Goal: Transaction & Acquisition: Purchase product/service

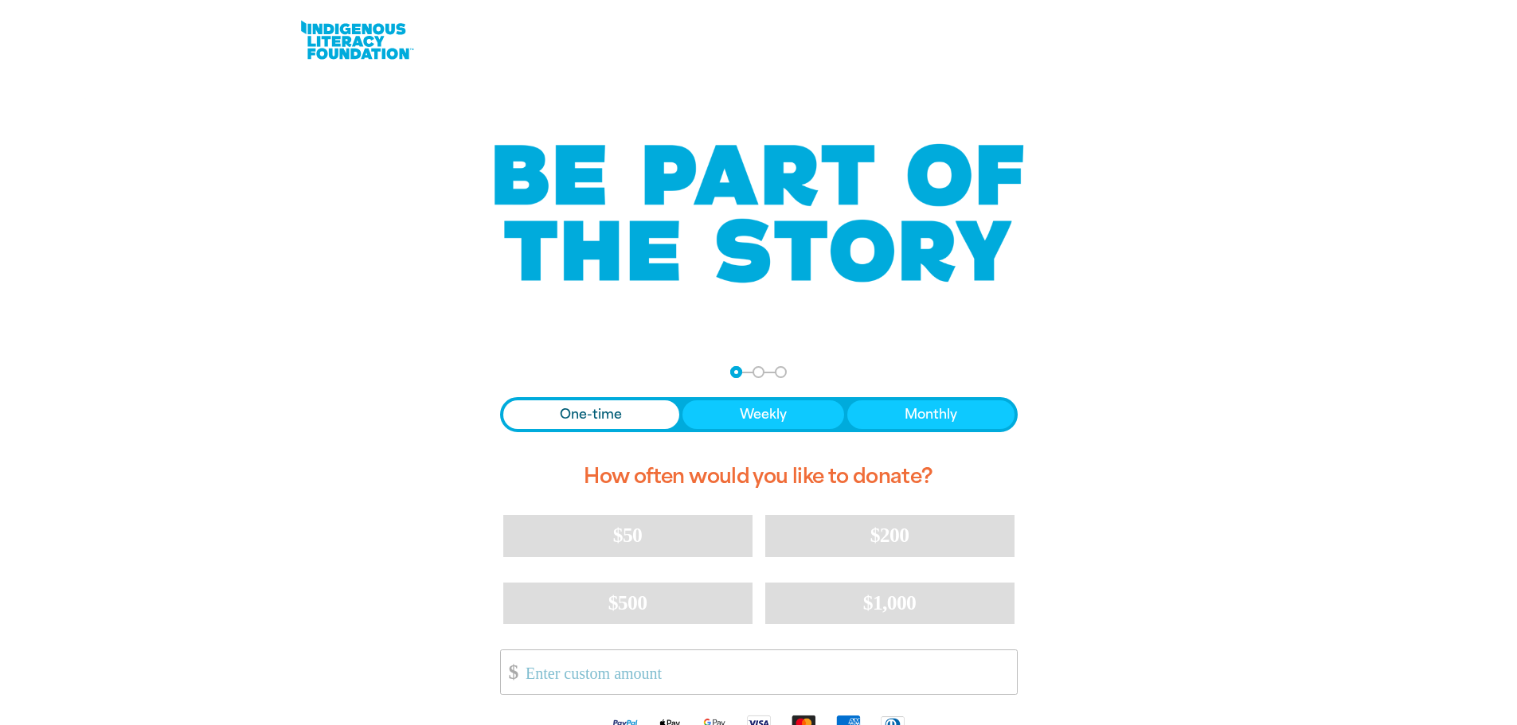
click at [609, 405] on span "One-time" at bounding box center [591, 414] width 62 height 19
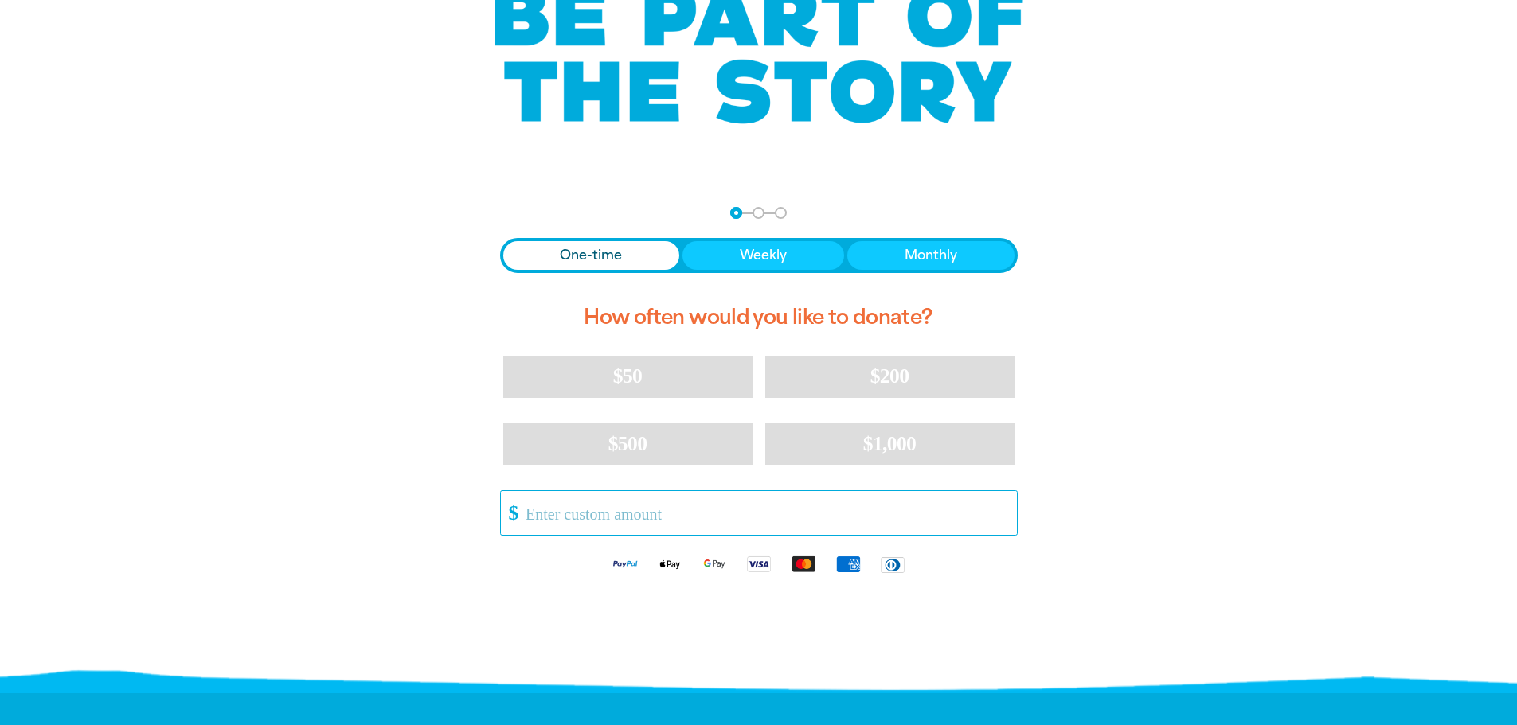
click at [615, 520] on input "Other Amount" at bounding box center [765, 513] width 502 height 44
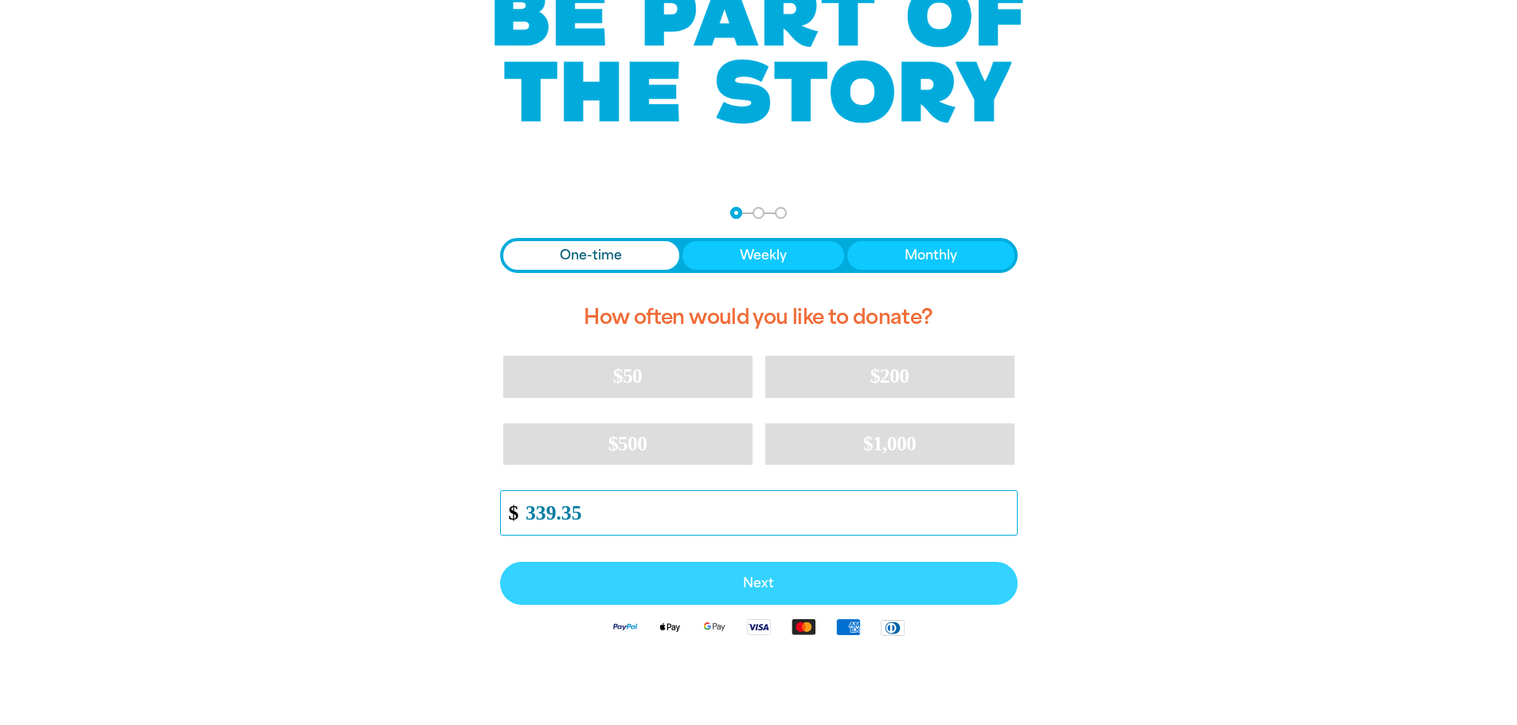
type input "339.35"
click at [688, 582] on span "Next" at bounding box center [759, 583] width 483 height 13
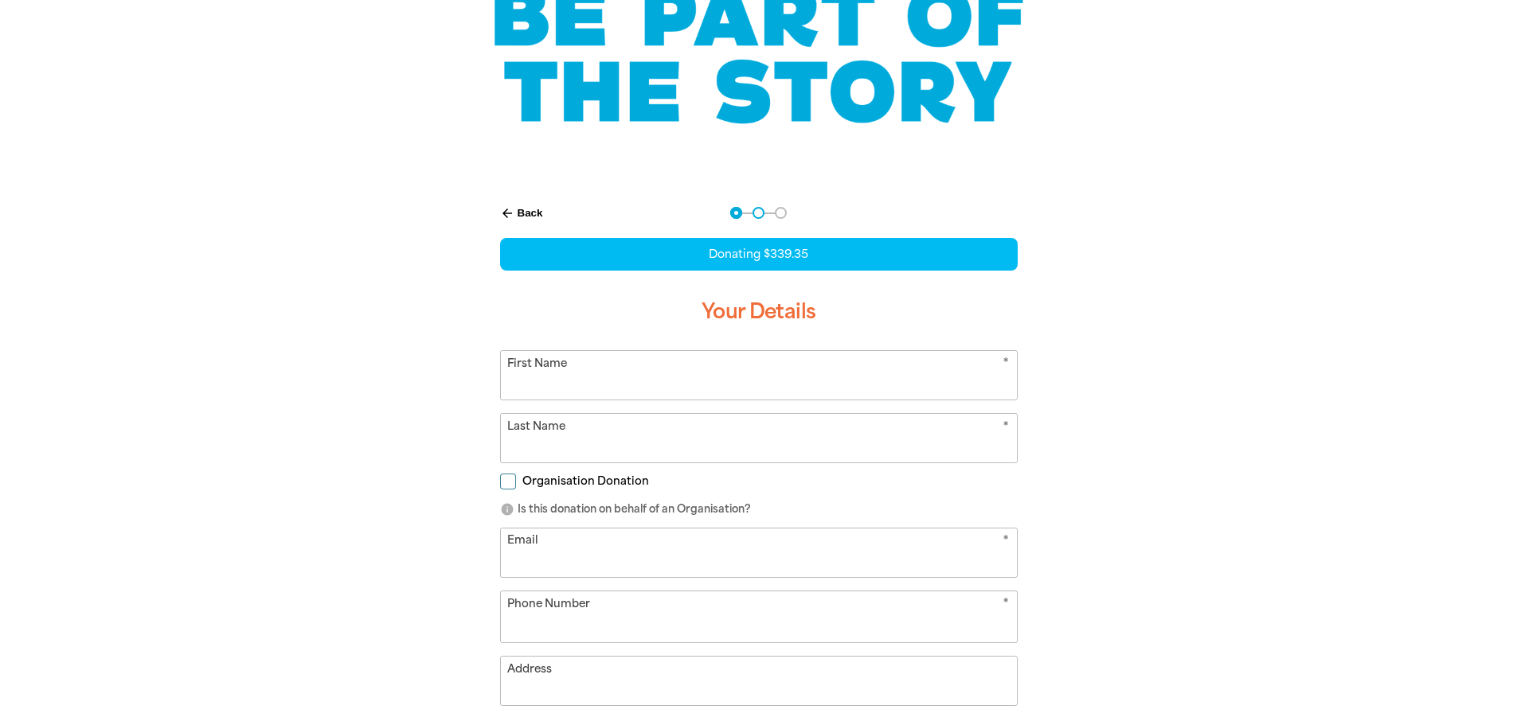
select select "AU"
click at [555, 387] on input "First Name" at bounding box center [759, 375] width 516 height 49
type input "[PERSON_NAME]"
type input "Hilli"
type input "[PERSON_NAME][DOMAIN_NAME][EMAIL_ADDRESS][DOMAIN_NAME]"
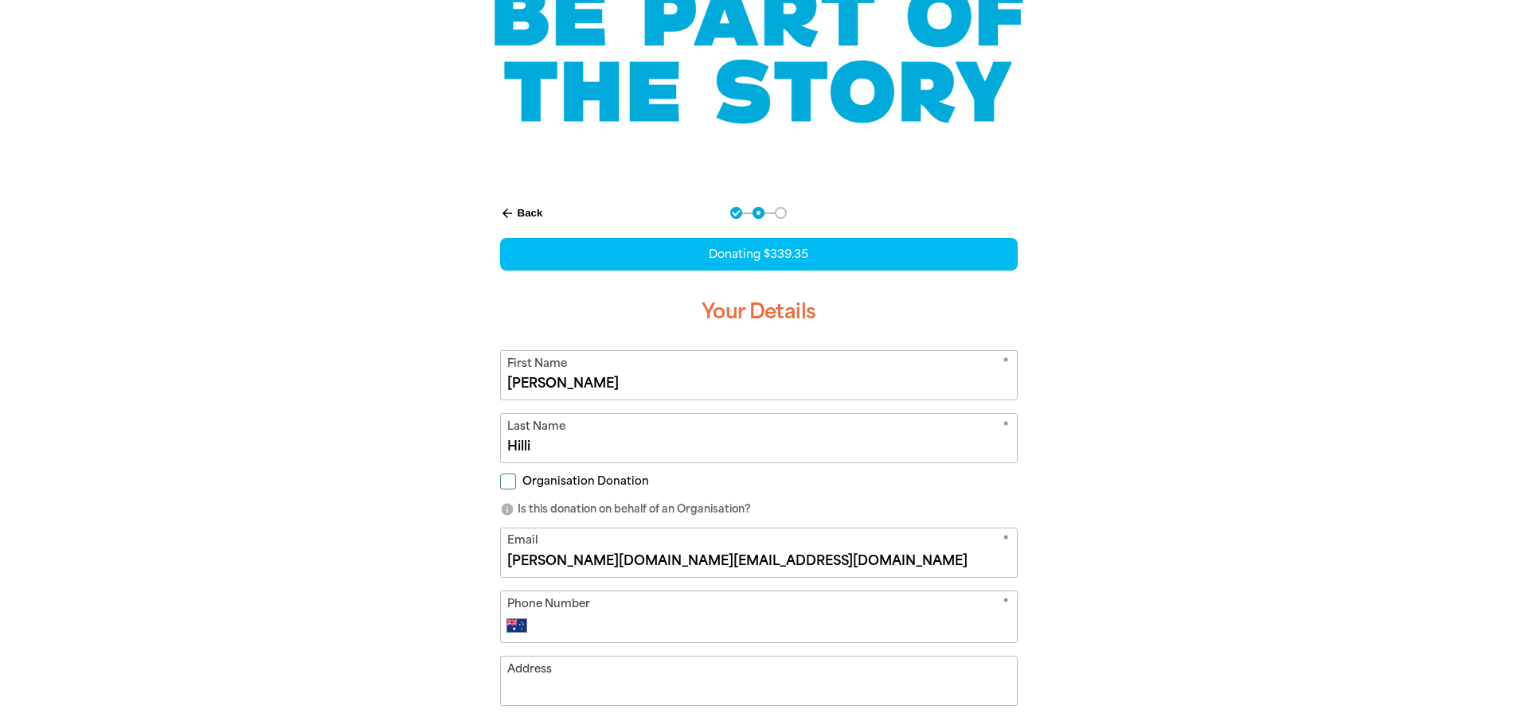
type input "[PHONE_NUMBER]"
type input "[STREET_ADDRESS]"
click at [510, 481] on input "Organisation Donation" at bounding box center [508, 482] width 16 height 16
checkbox input "true"
select select "AU"
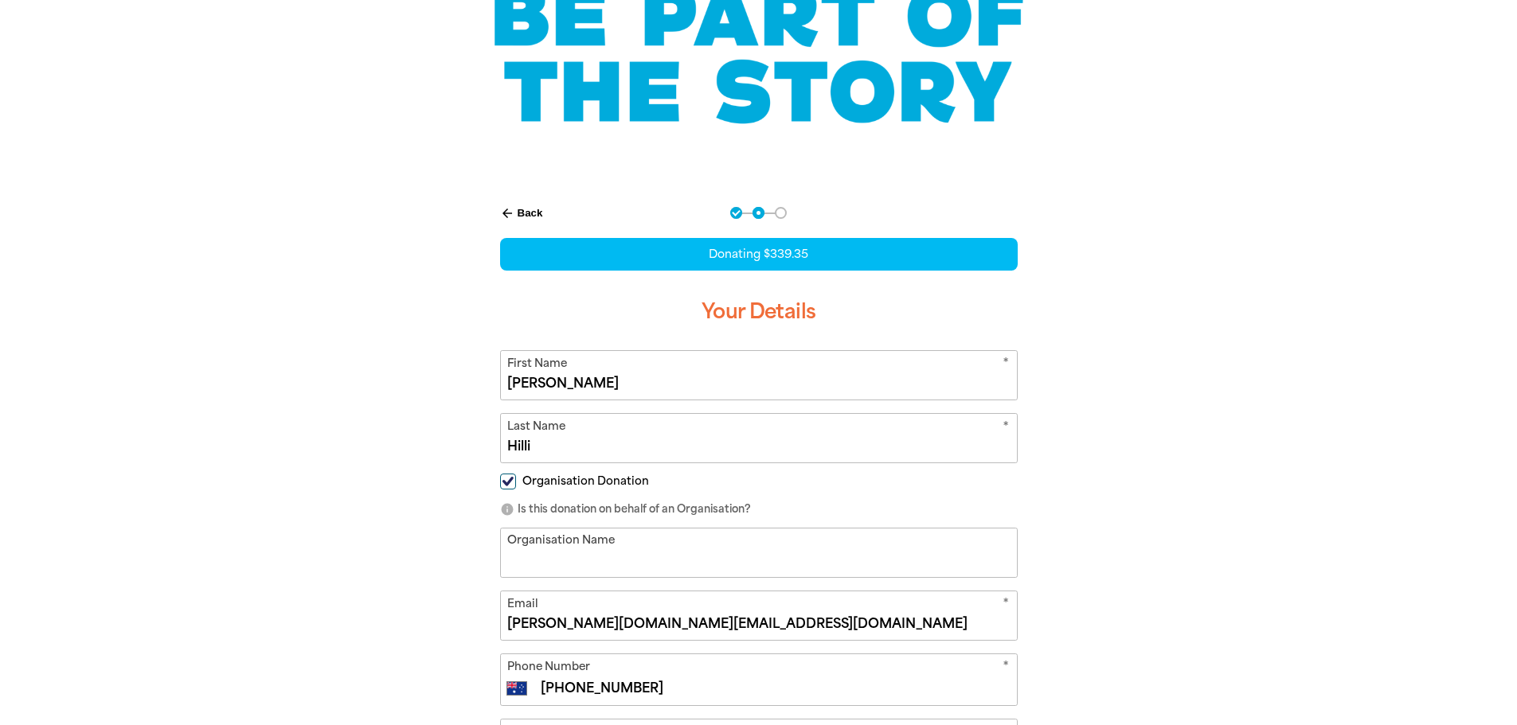
click at [583, 561] on input "Organisation Name" at bounding box center [759, 553] width 516 height 49
type input "[PERSON_NAME][GEOGRAPHIC_DATA]"
type input "[PHONE_NUMBER]"
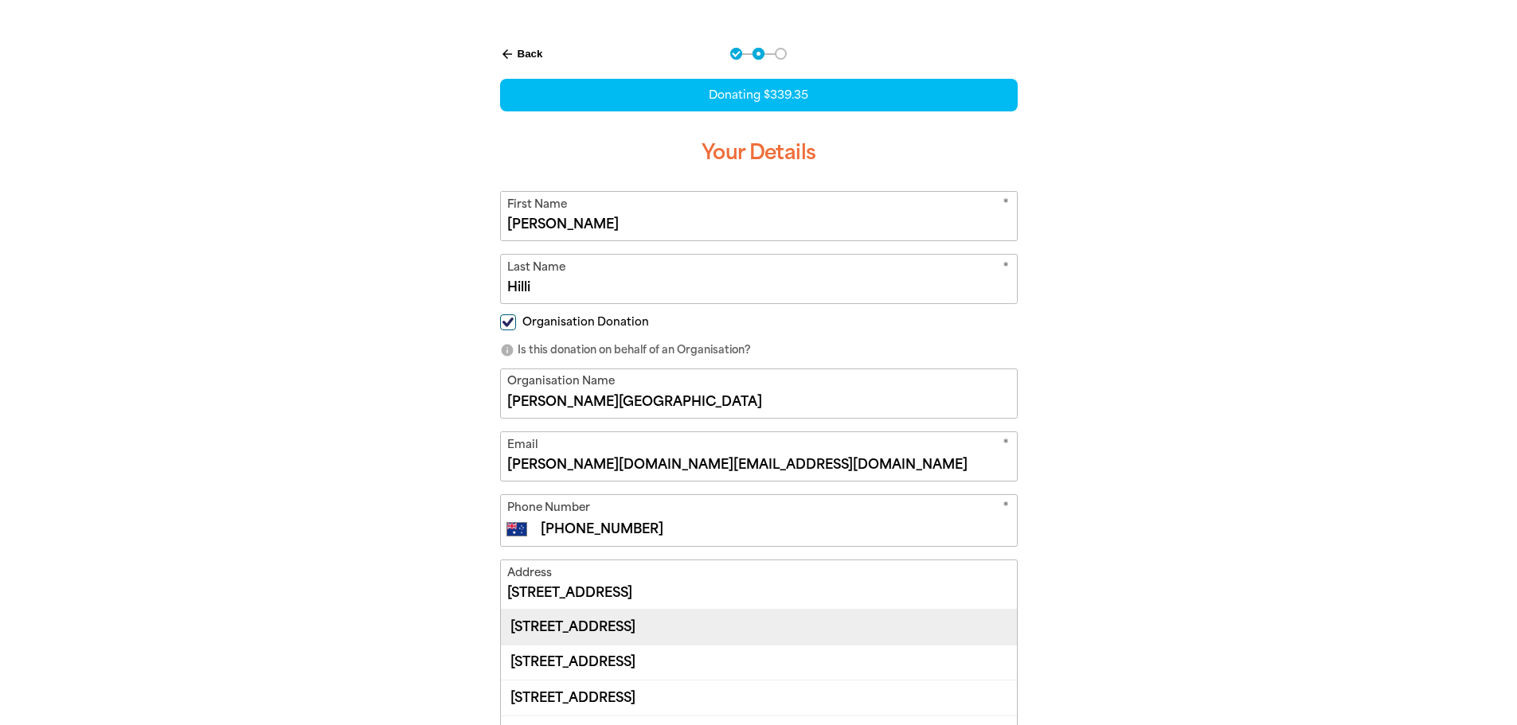
click at [713, 620] on div "[STREET_ADDRESS]" at bounding box center [759, 627] width 516 height 34
type input "[STREET_ADDRESS]"
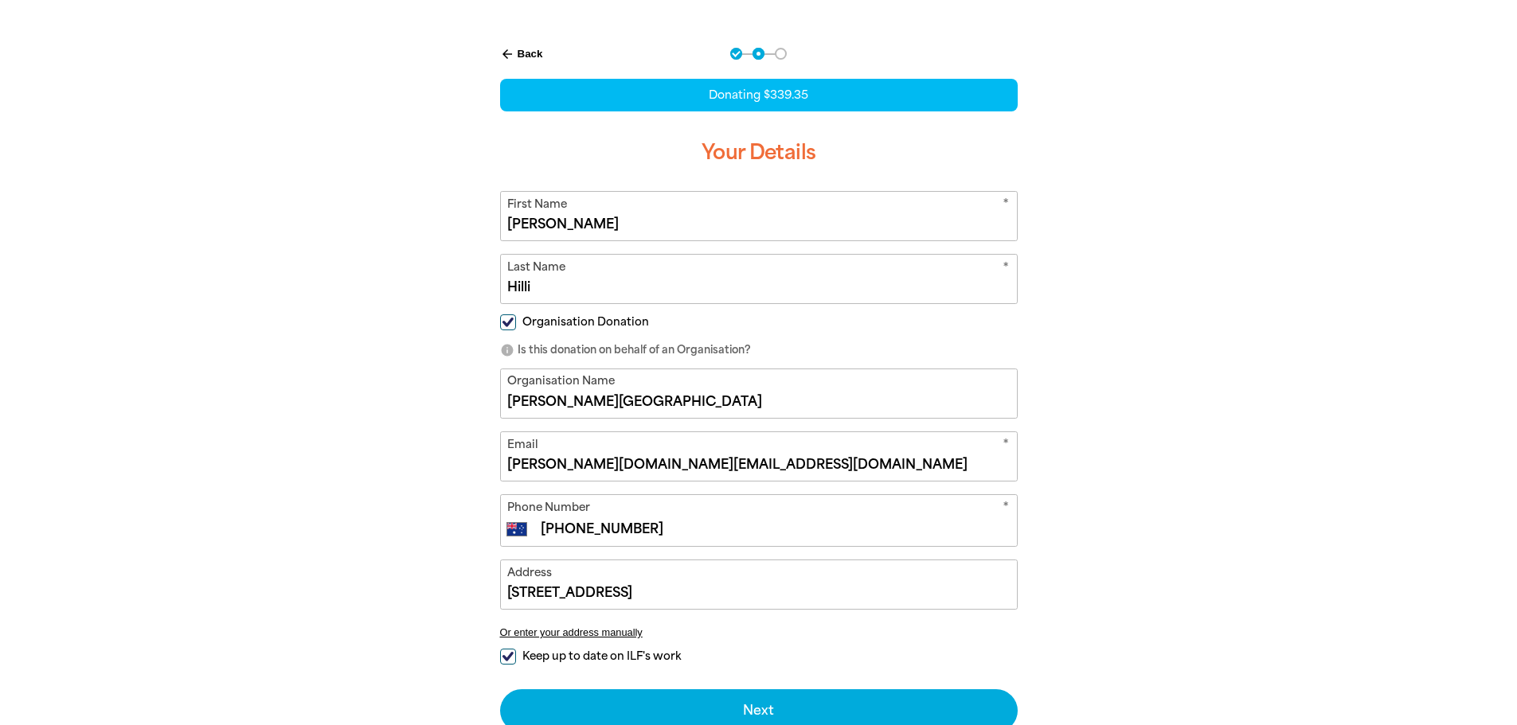
scroll to position [398, 0]
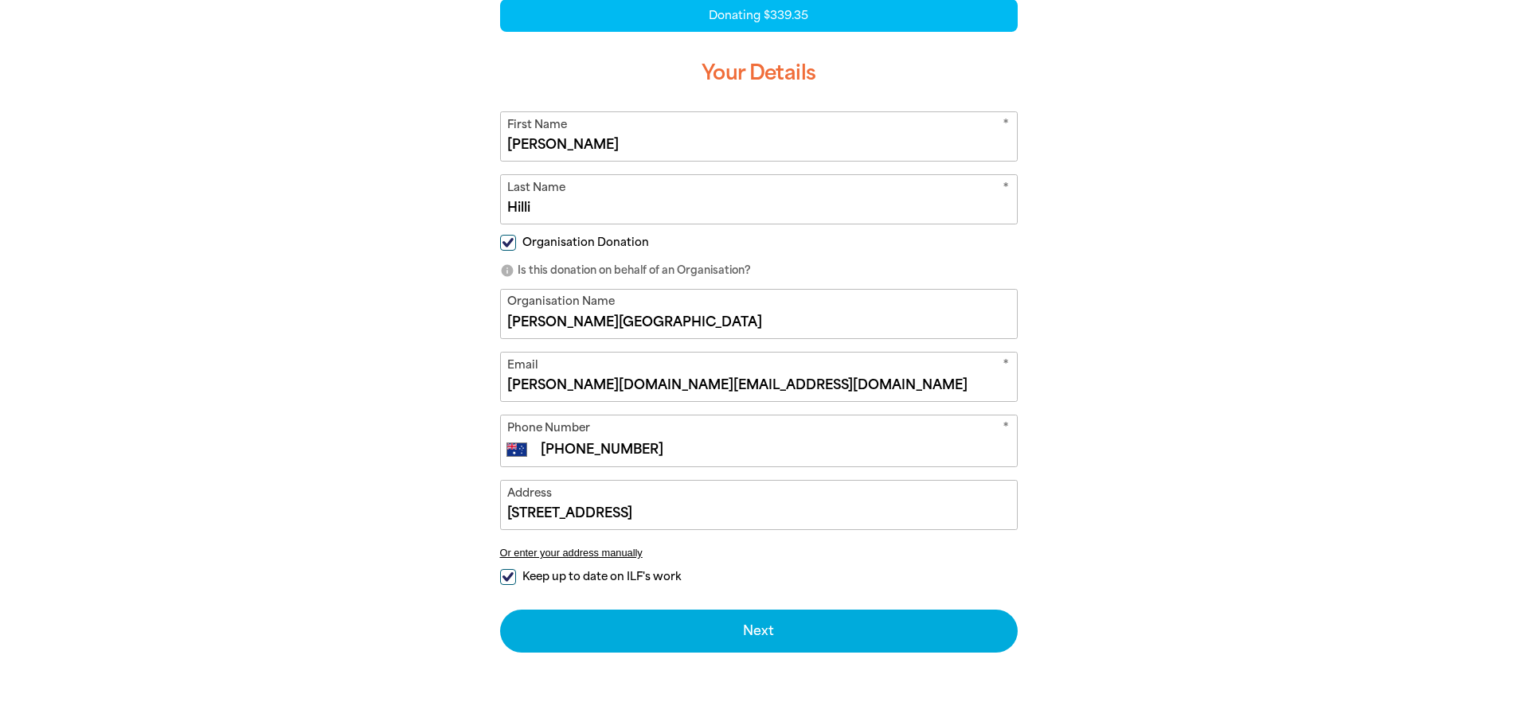
click at [520, 579] on label "Keep up to date on ILF's work" at bounding box center [590, 577] width 181 height 17
click at [516, 579] on input "Keep up to date on ILF's work" at bounding box center [508, 577] width 16 height 16
checkbox input "false"
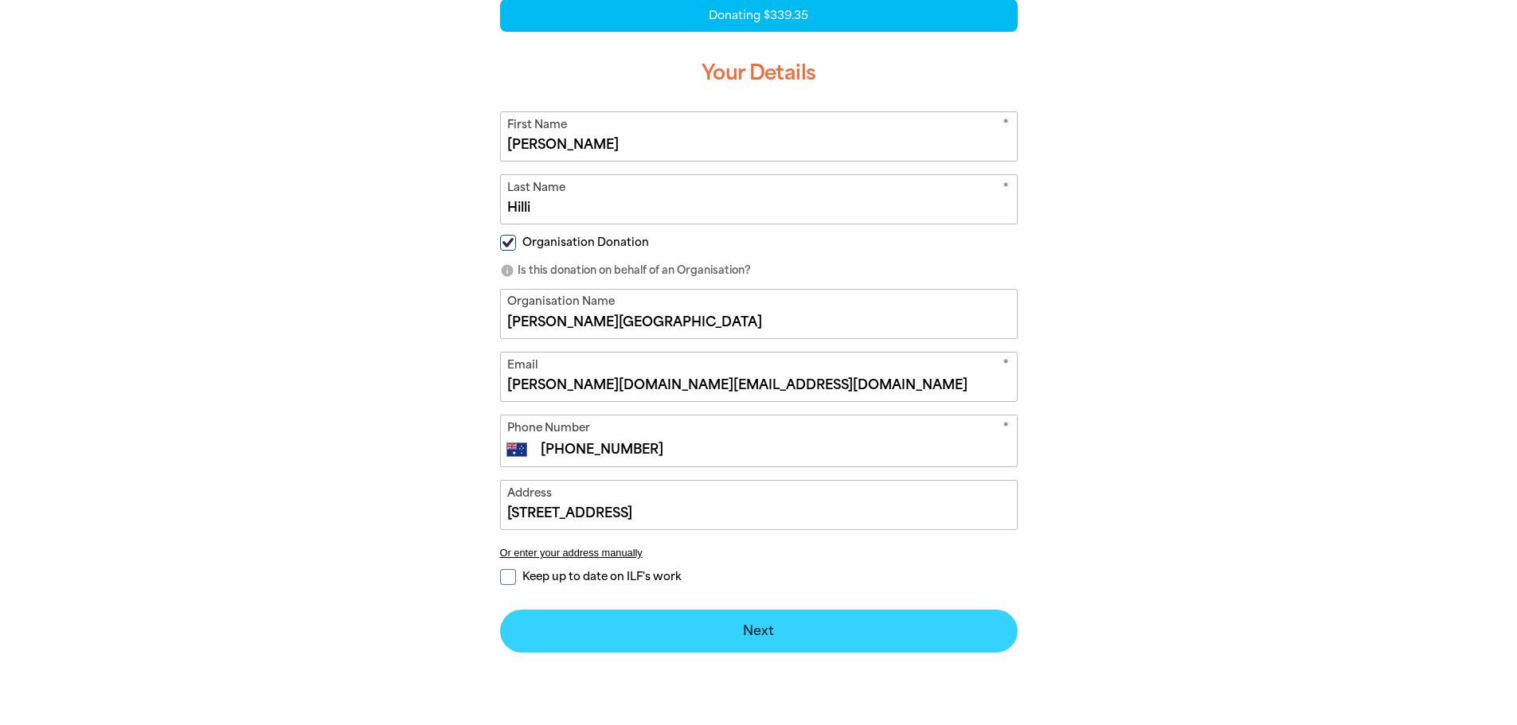
click at [792, 631] on button "Next chevron_right" at bounding box center [759, 631] width 518 height 43
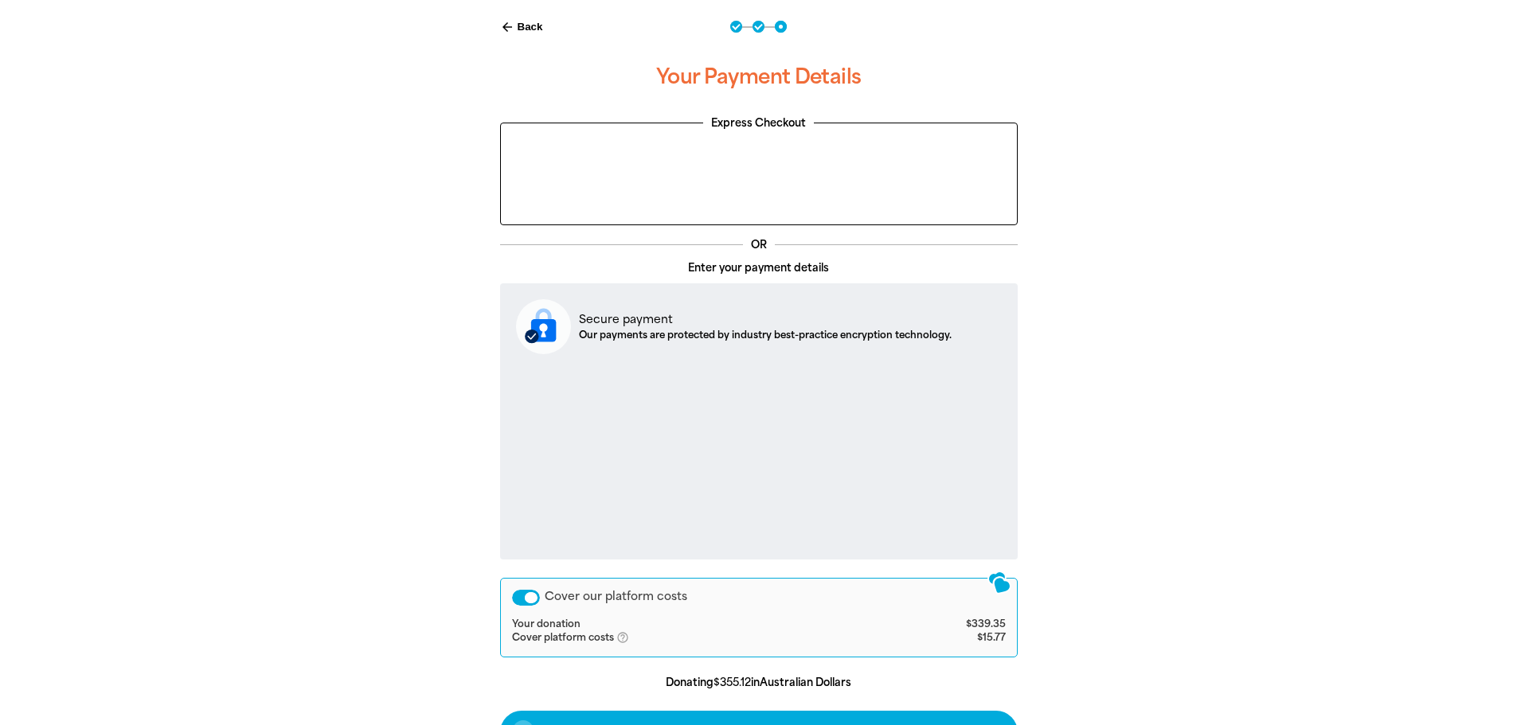
scroll to position [505, 0]
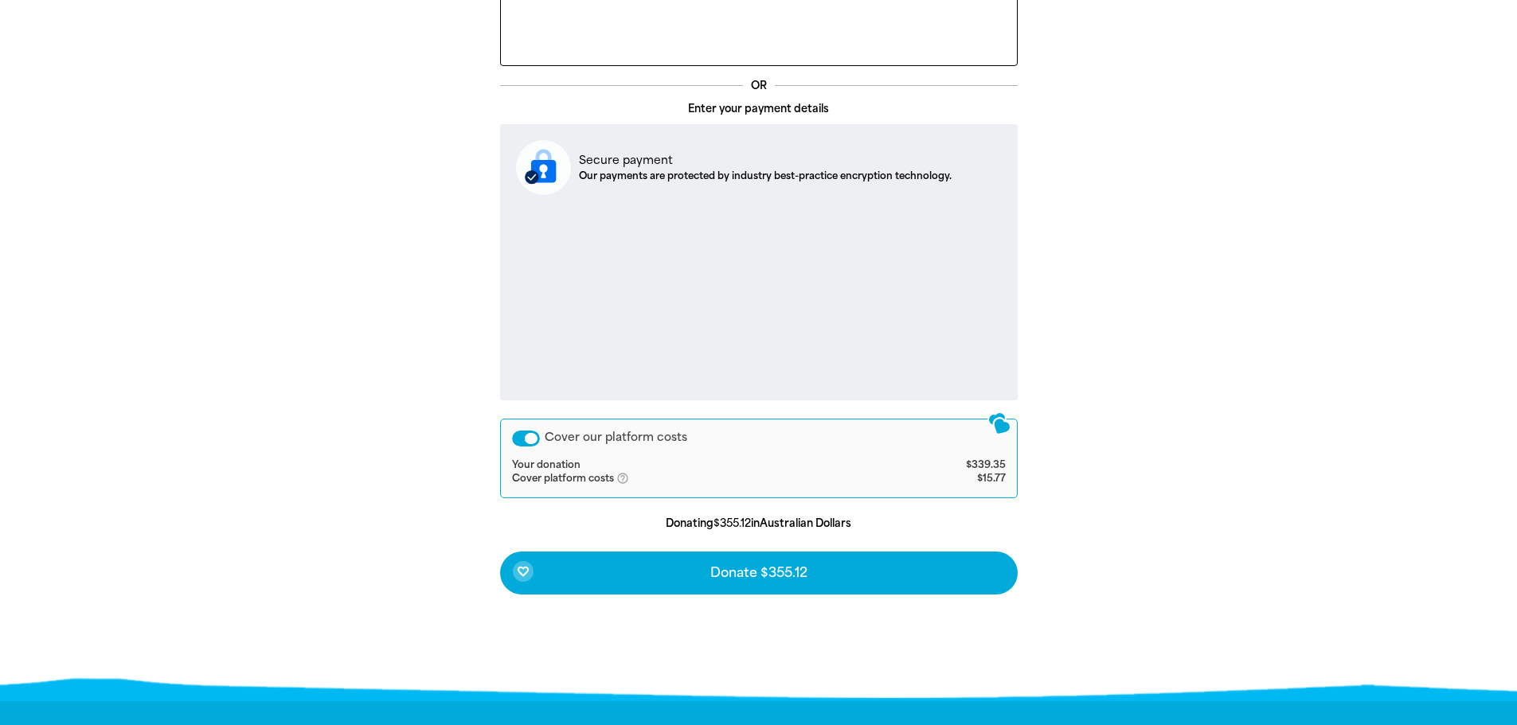
click at [506, 434] on div "Cover our platform costs Your donation $339.35 Cover platform costs help_outlin…" at bounding box center [759, 459] width 518 height 80
click at [521, 432] on div "Cover our platform costs" at bounding box center [526, 439] width 28 height 16
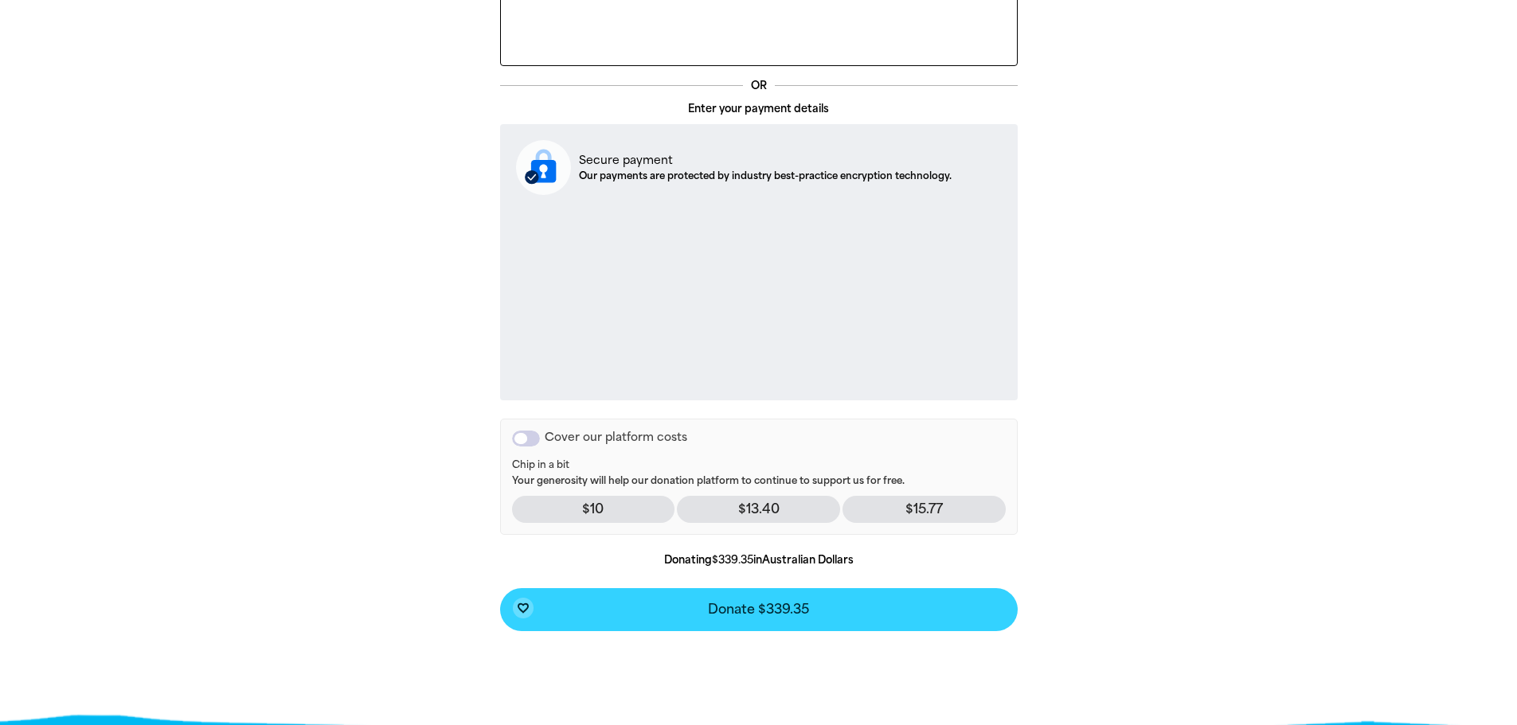
click at [753, 611] on span "Donate $339.35" at bounding box center [758, 610] width 101 height 13
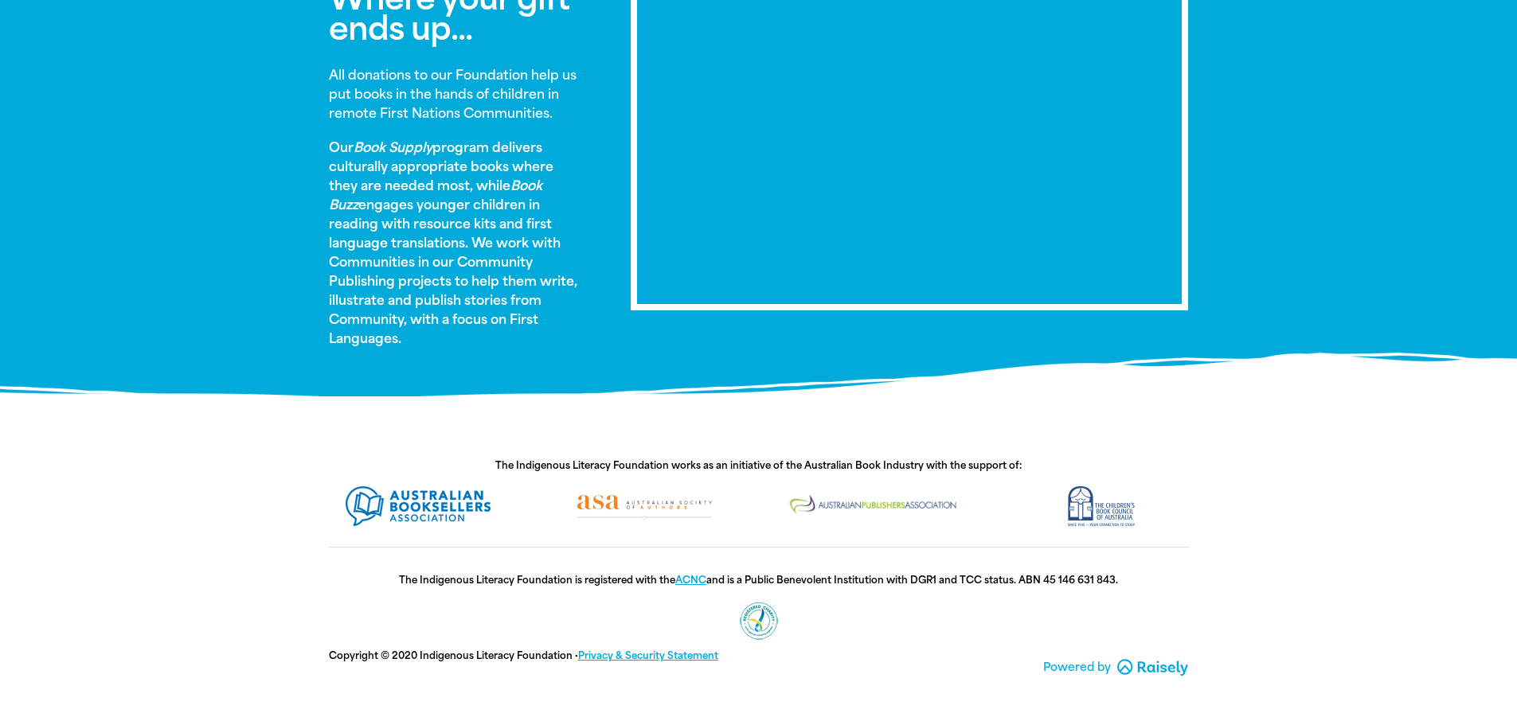
scroll to position [532, 0]
